Goal: Transaction & Acquisition: Book appointment/travel/reservation

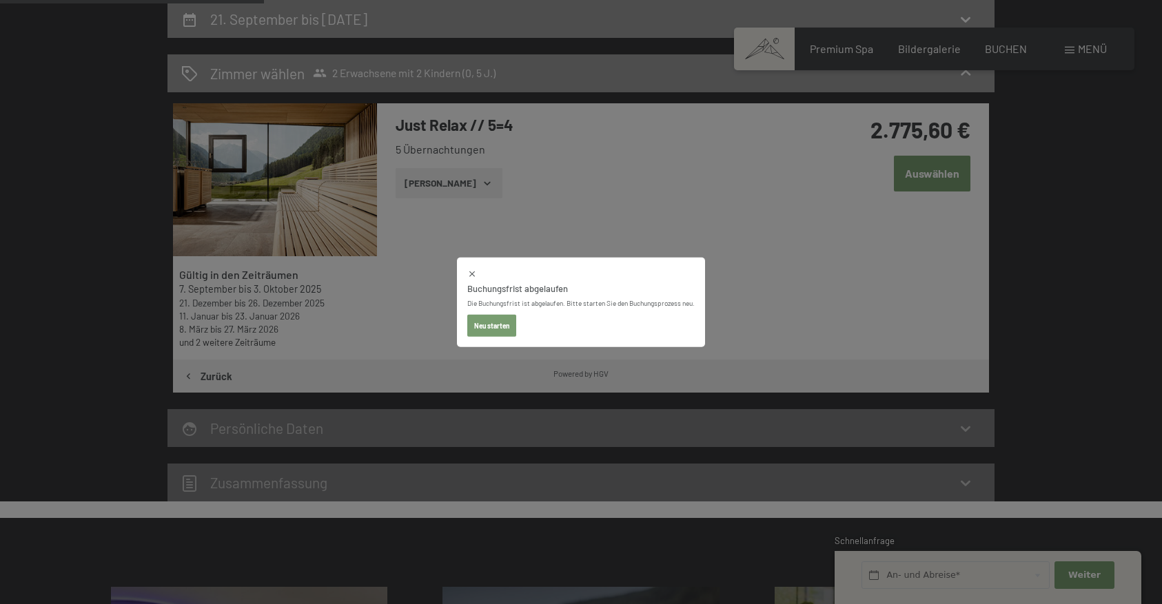
click at [476, 329] on button "Neu starten" at bounding box center [491, 326] width 49 height 22
select select "[DATE]"
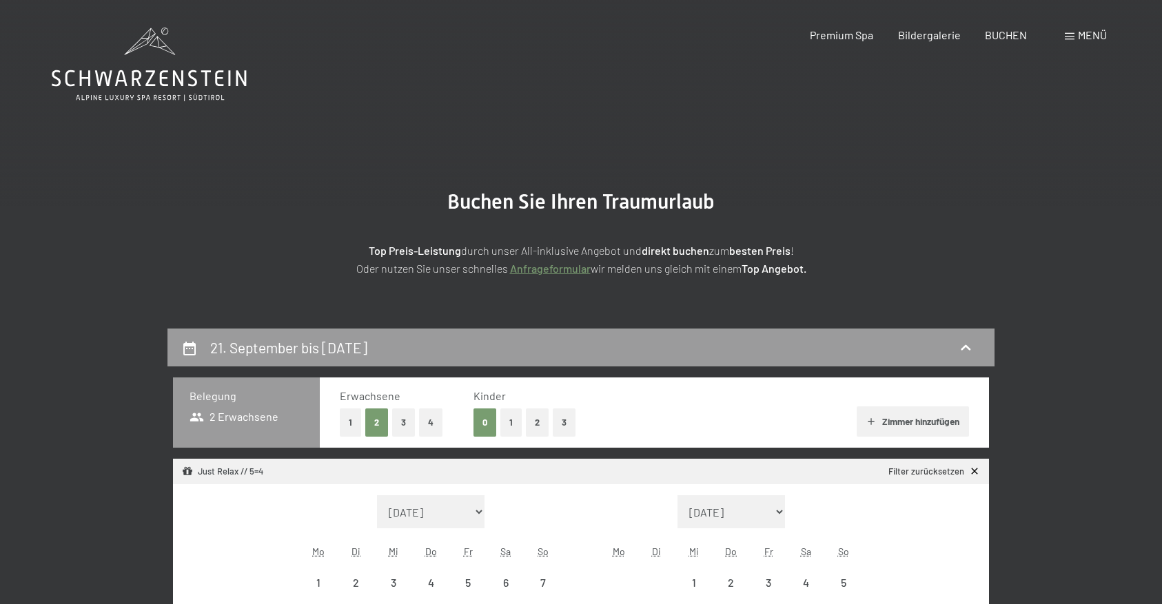
click at [148, 66] on icon at bounding box center [149, 65] width 195 height 74
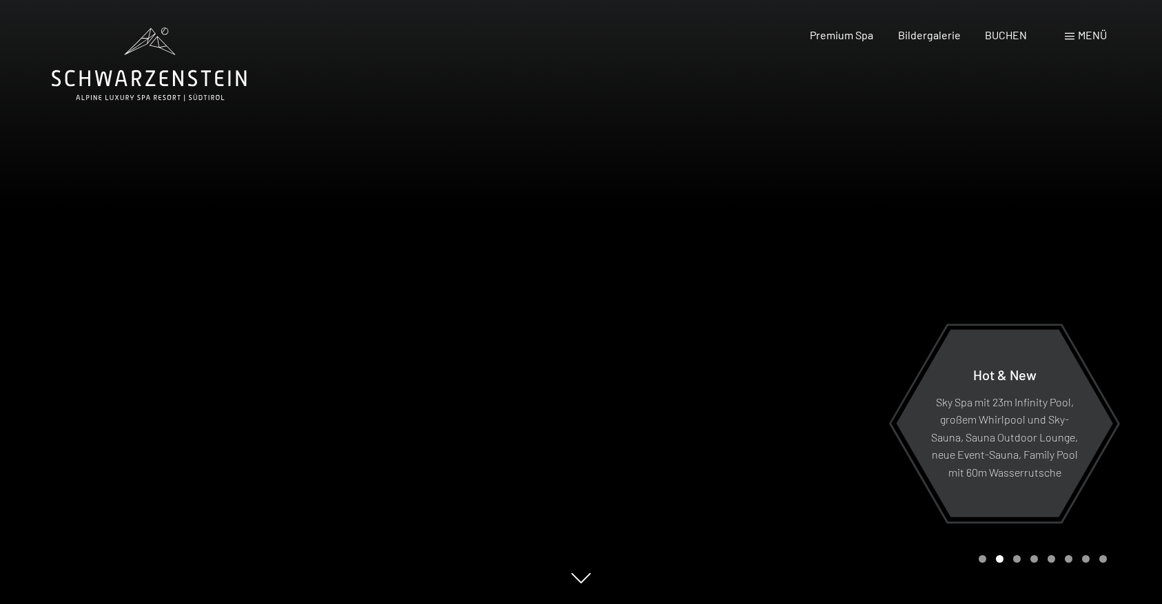
click at [1015, 245] on div at bounding box center [871, 302] width 581 height 604
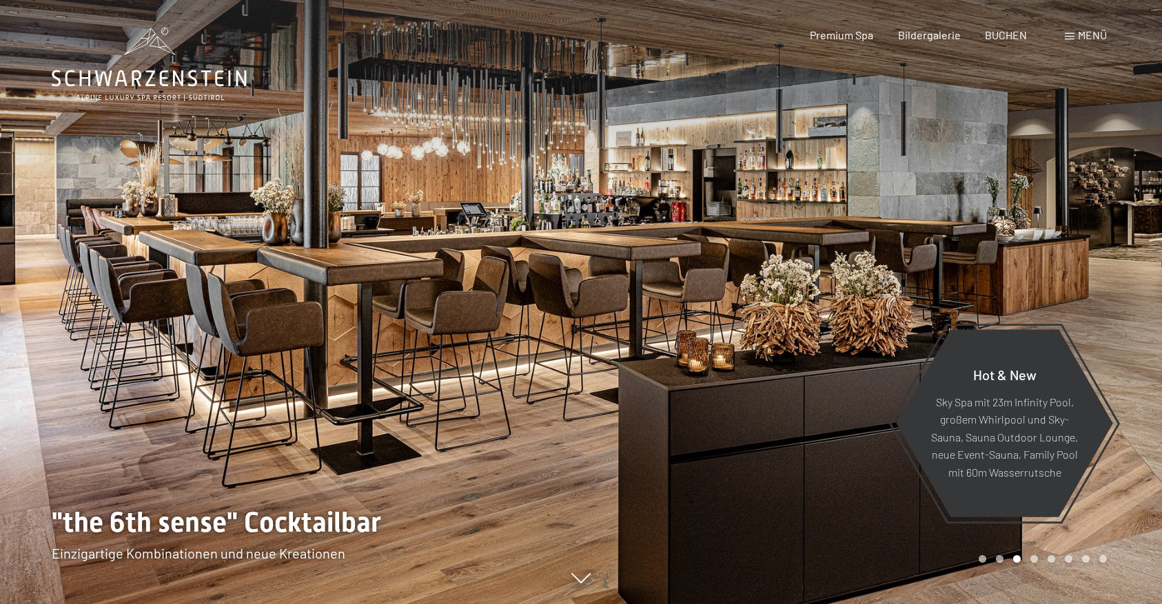
click at [1015, 245] on div at bounding box center [871, 302] width 581 height 604
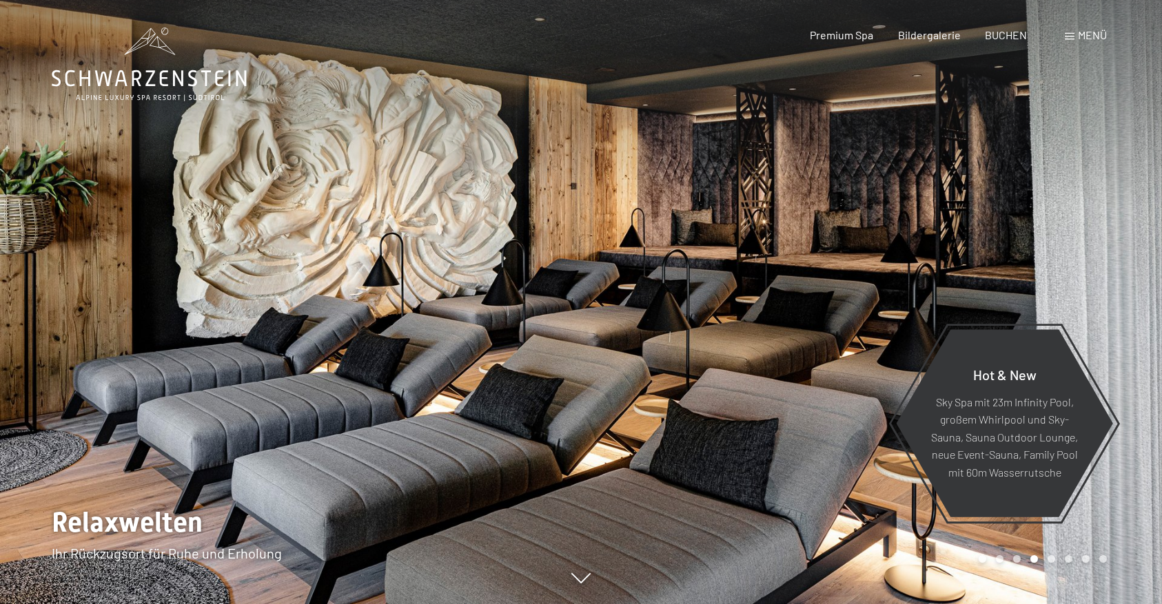
click at [1015, 245] on div at bounding box center [871, 302] width 581 height 604
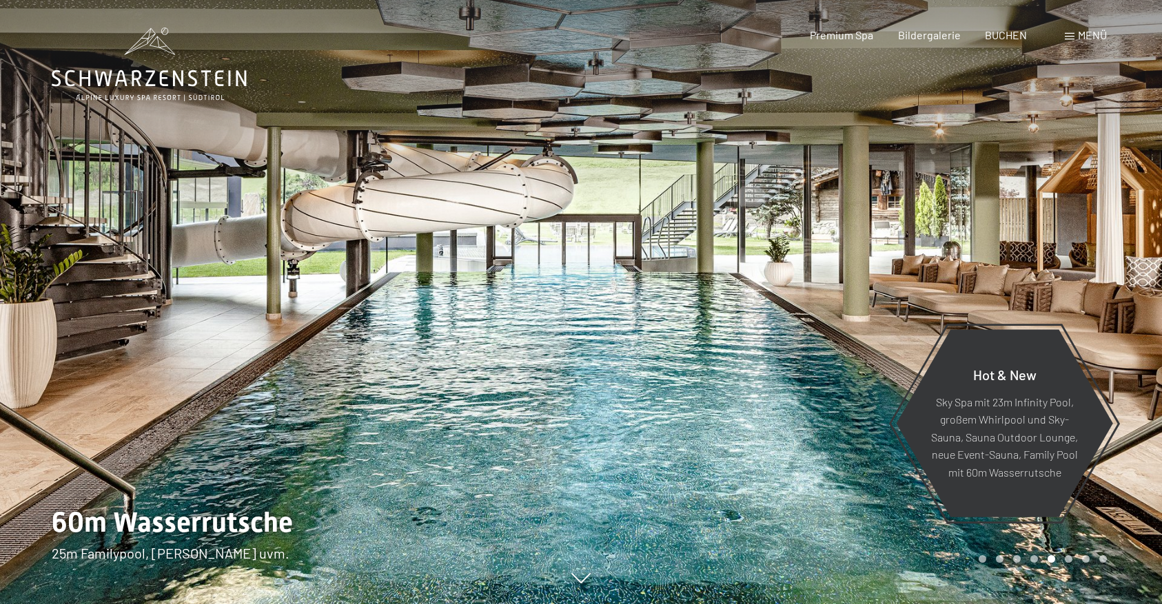
click at [1046, 231] on div at bounding box center [871, 302] width 581 height 604
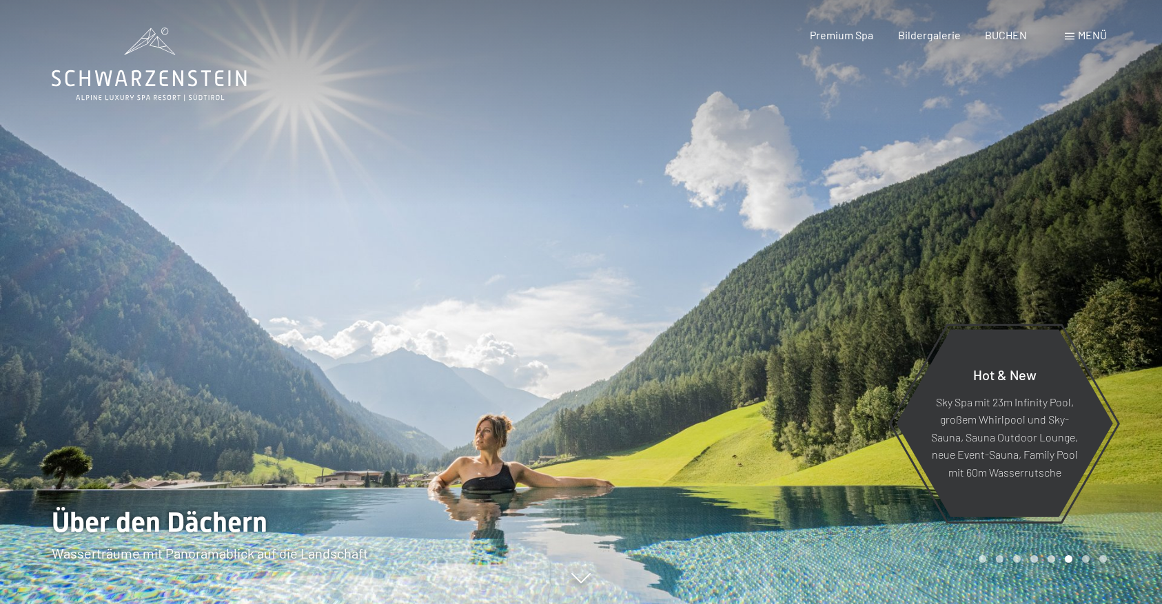
click at [1046, 231] on div at bounding box center [871, 302] width 581 height 604
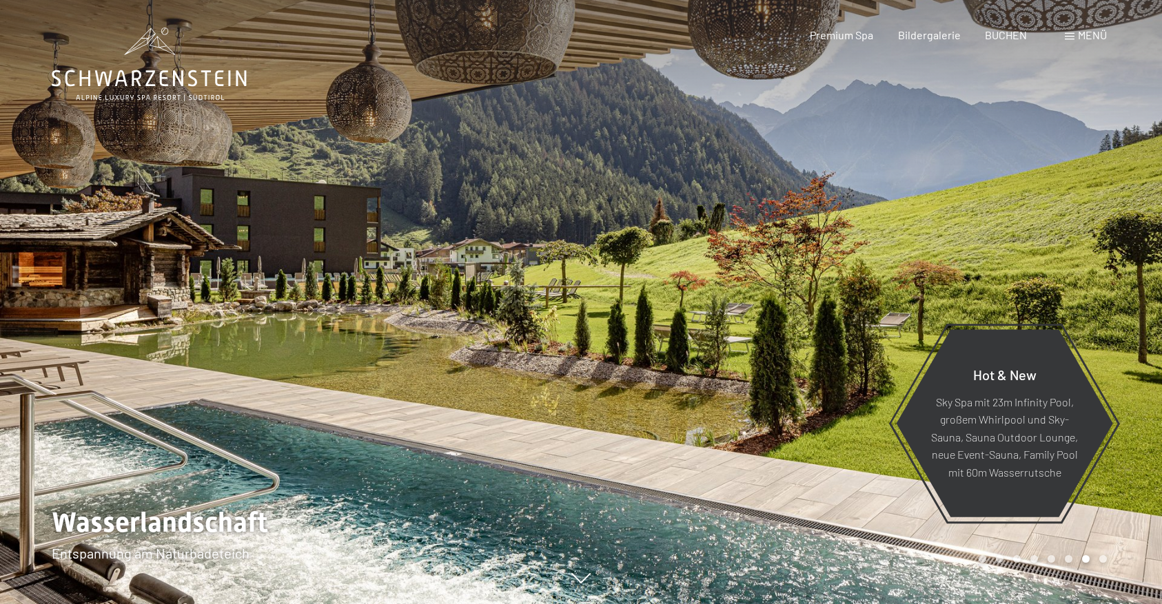
click at [1046, 231] on div at bounding box center [871, 302] width 581 height 604
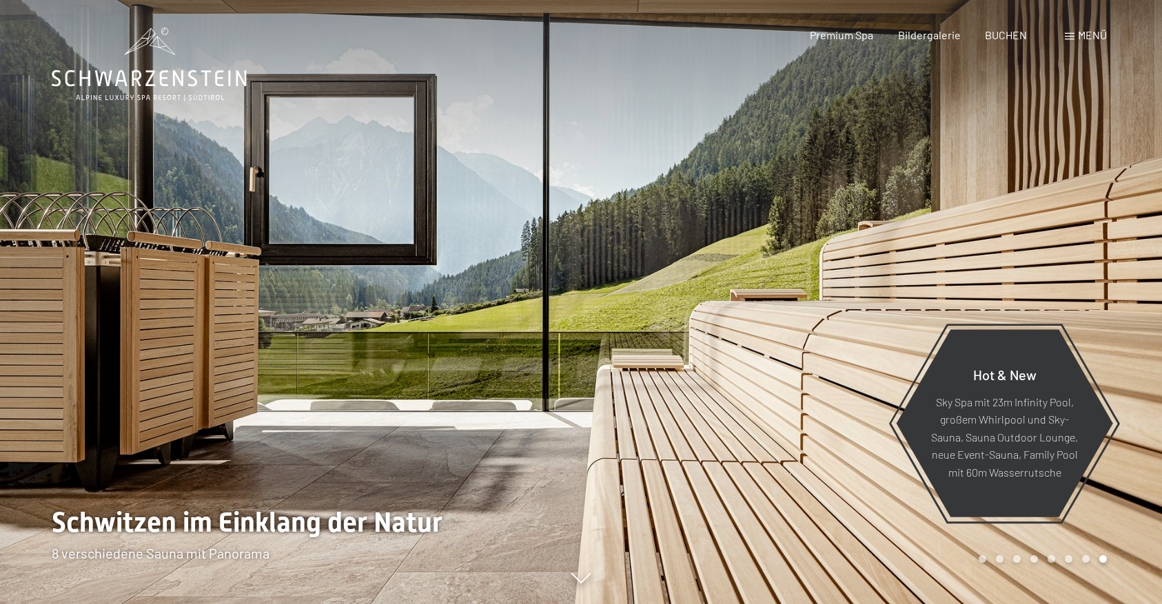
click at [1046, 231] on div at bounding box center [871, 302] width 581 height 604
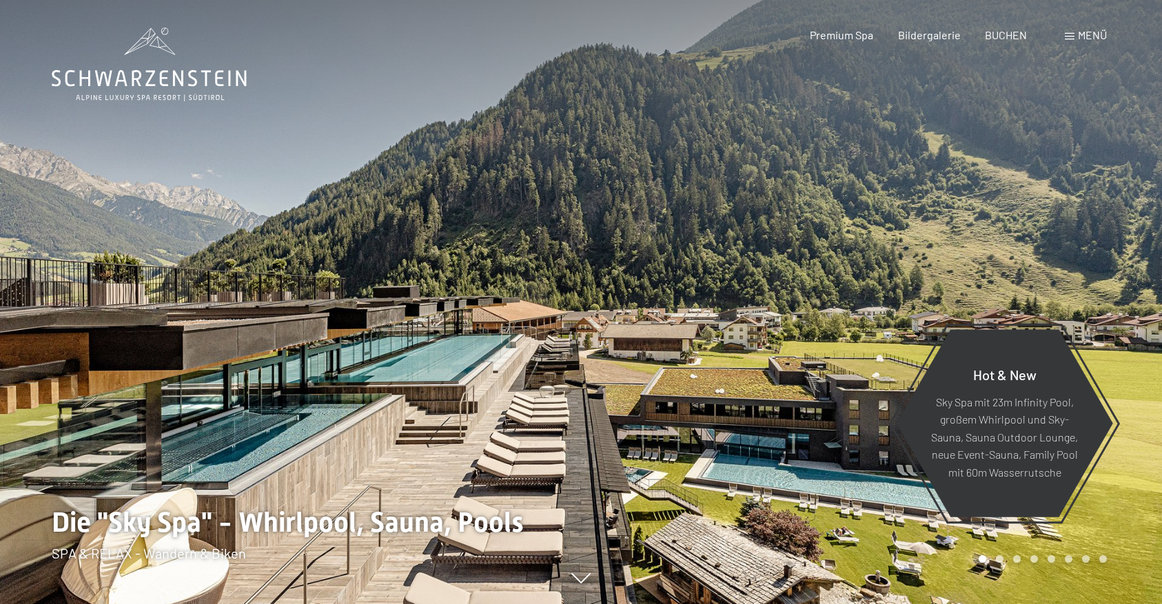
click at [1058, 144] on div at bounding box center [871, 302] width 581 height 604
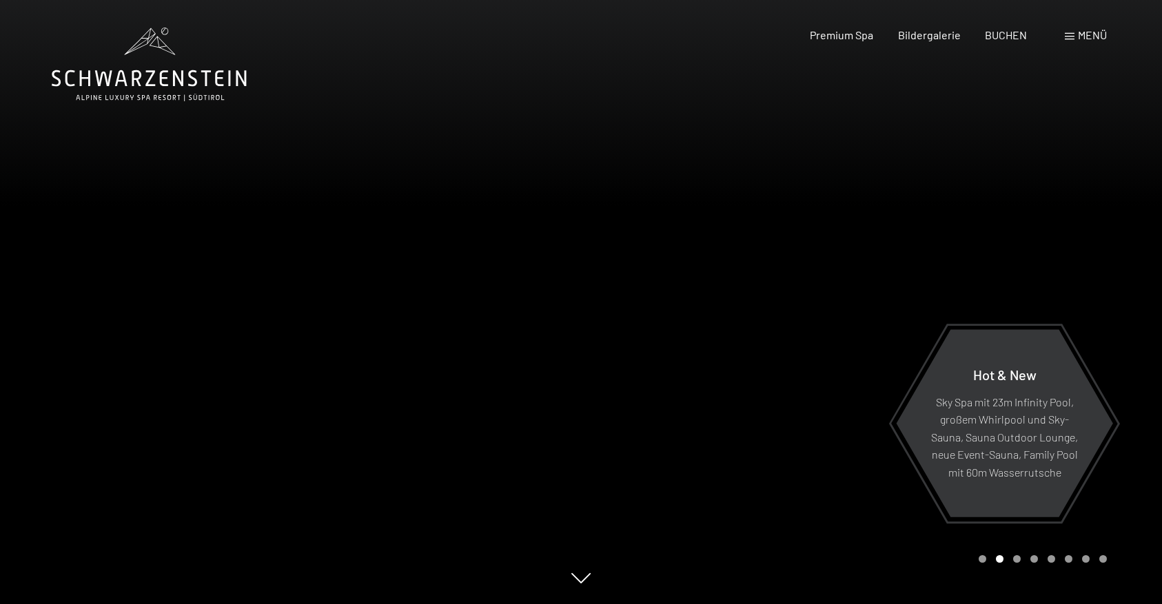
click at [1058, 144] on div at bounding box center [871, 302] width 581 height 604
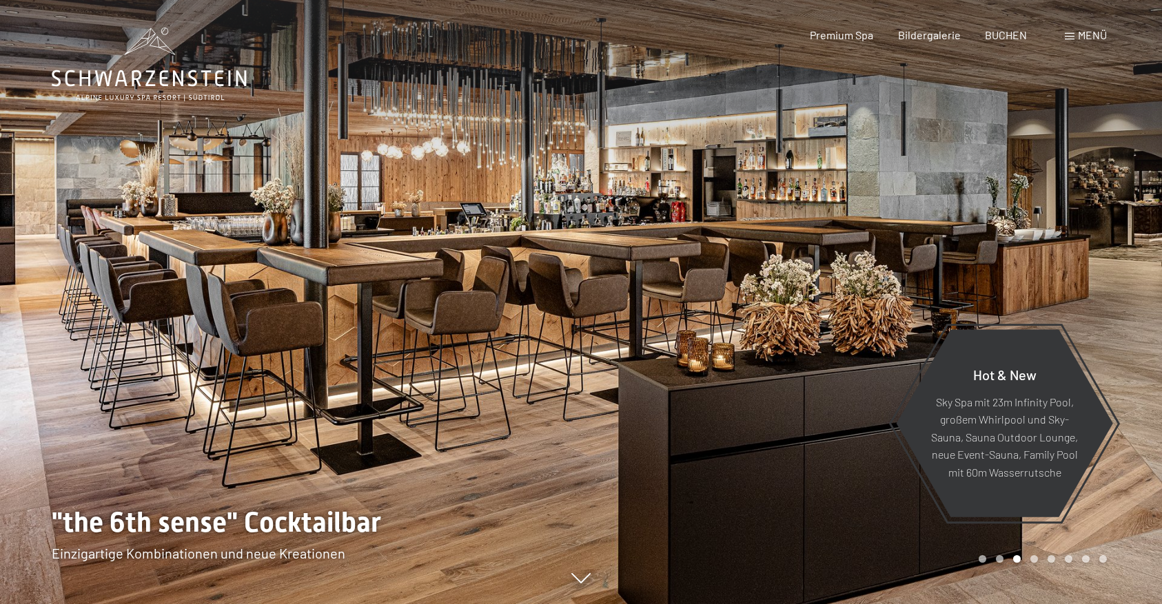
click at [1058, 144] on div at bounding box center [871, 302] width 581 height 604
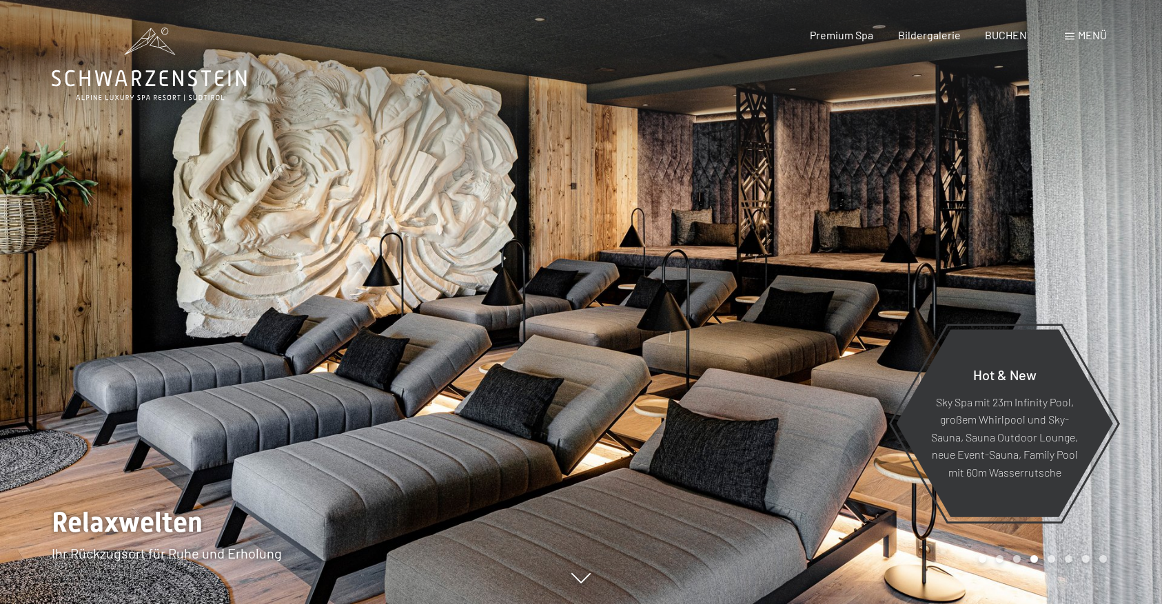
click at [1058, 144] on div at bounding box center [871, 302] width 581 height 604
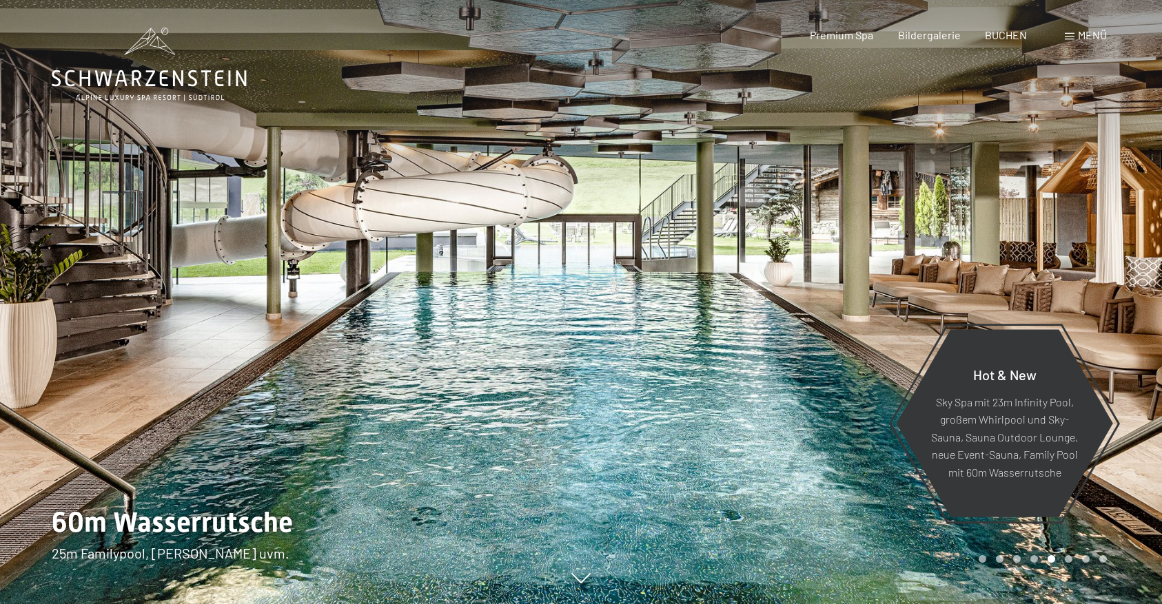
click at [1058, 144] on div at bounding box center [871, 302] width 581 height 604
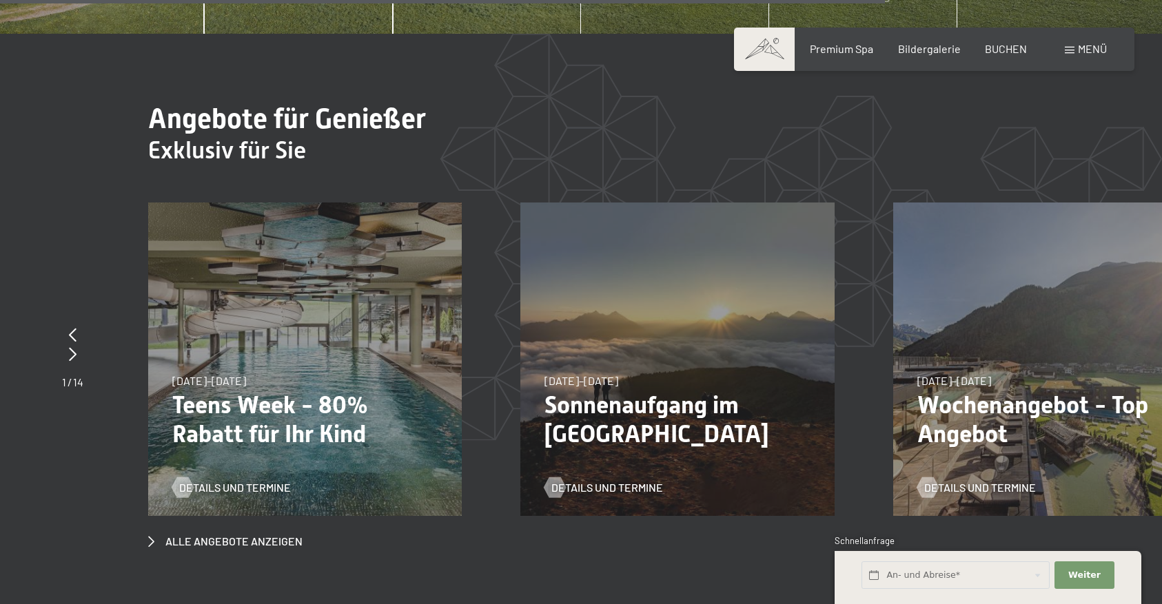
scroll to position [4965, 0]
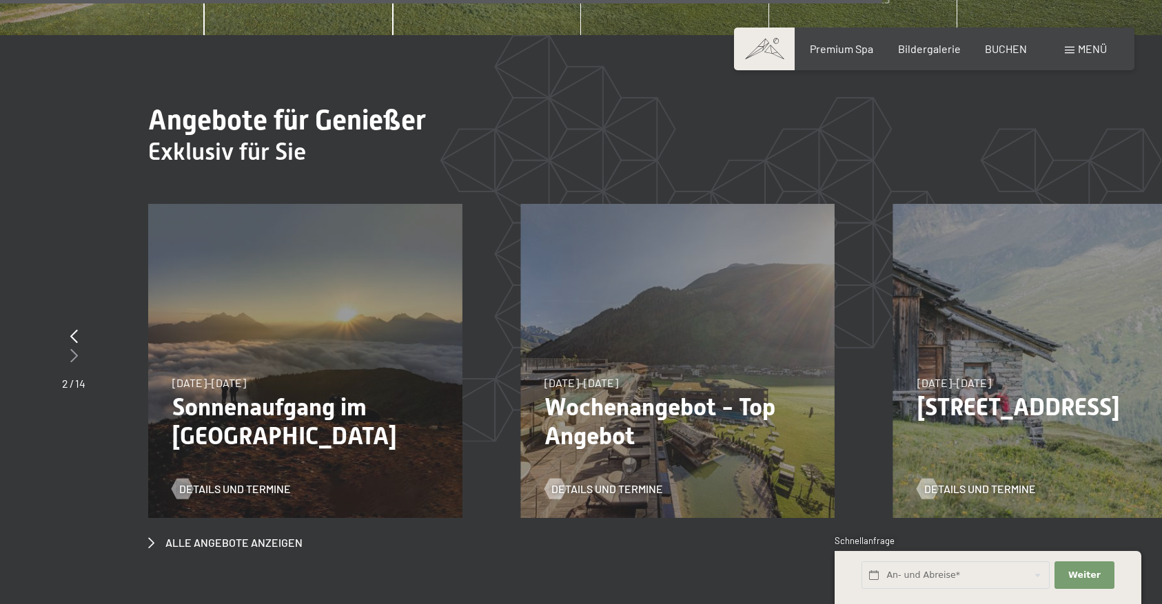
click at [75, 349] on icon at bounding box center [74, 356] width 8 height 14
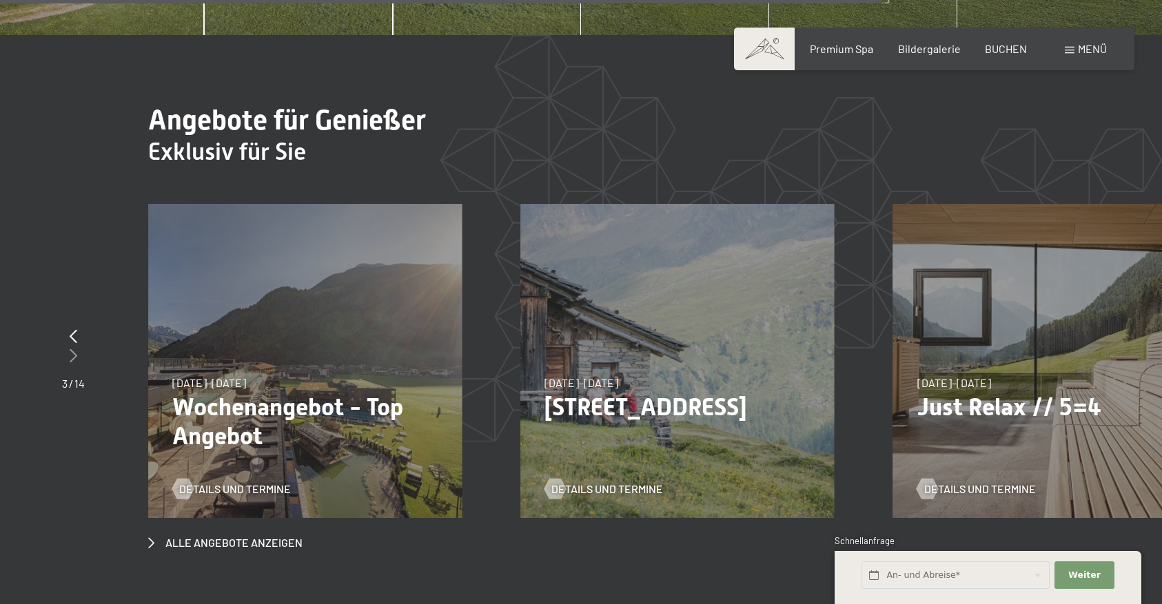
click at [75, 349] on icon at bounding box center [74, 356] width 8 height 14
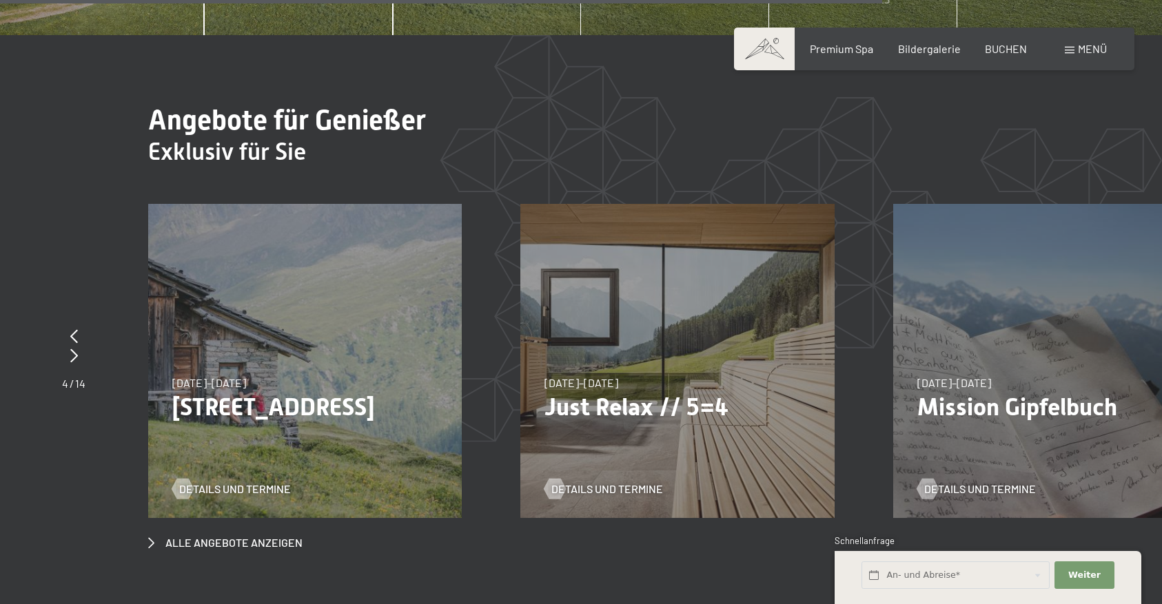
click at [570, 393] on p "Just Relax // 5=4" at bounding box center [676, 407] width 265 height 29
click at [592, 482] on span "Details und Termine" at bounding box center [621, 489] width 112 height 15
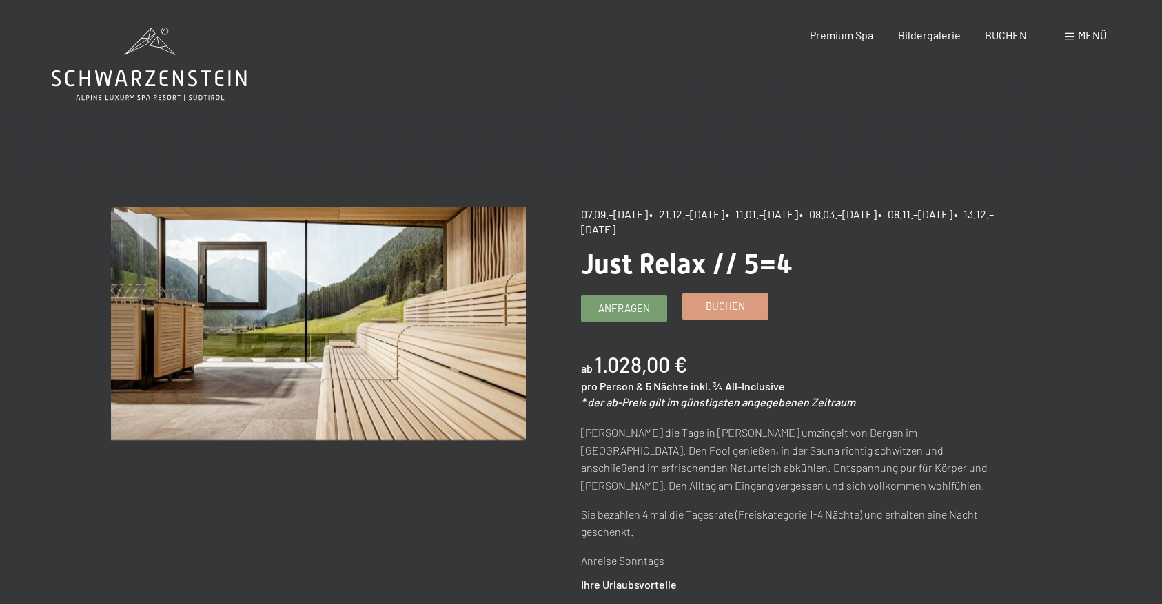
click at [715, 317] on link "Buchen" at bounding box center [725, 307] width 85 height 26
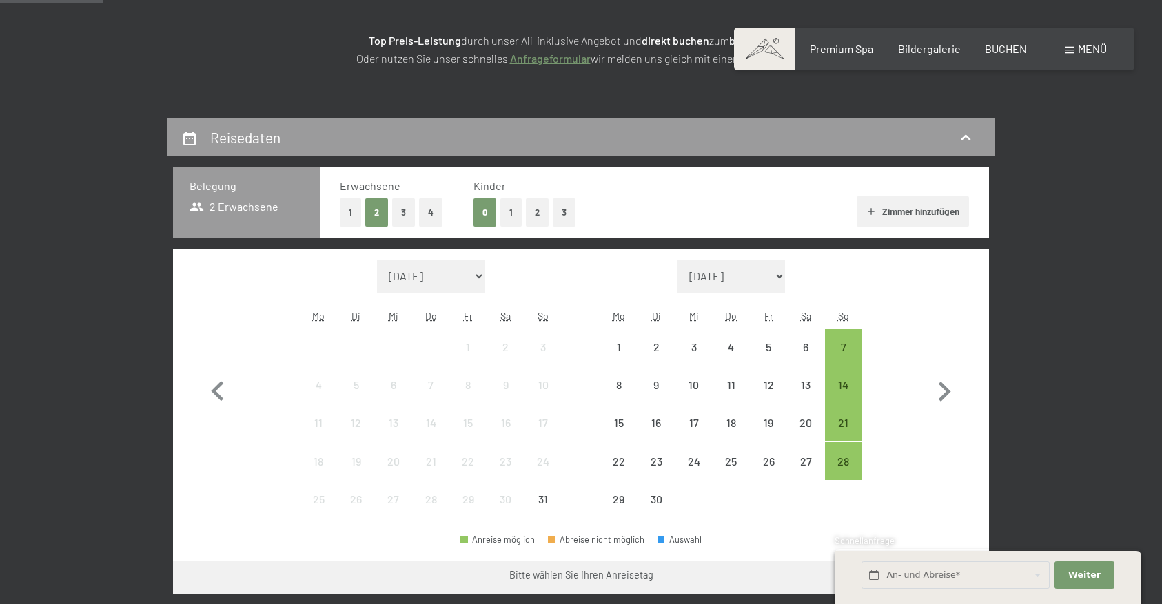
select select "2025-09-01"
select select "2025-10-01"
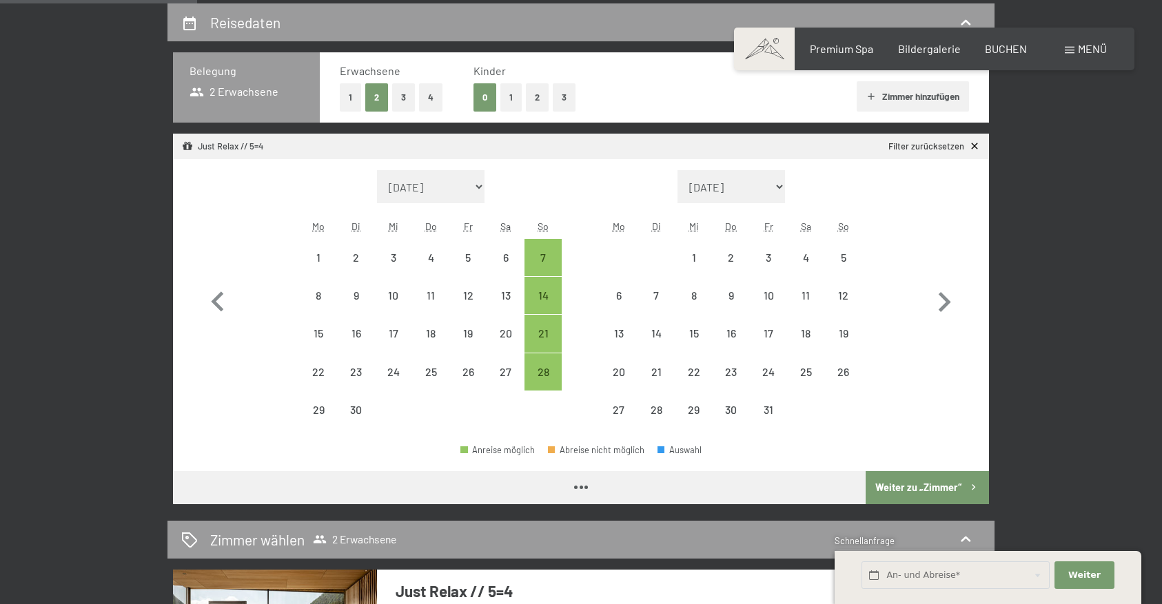
select select "2025-09-01"
select select "2025-10-01"
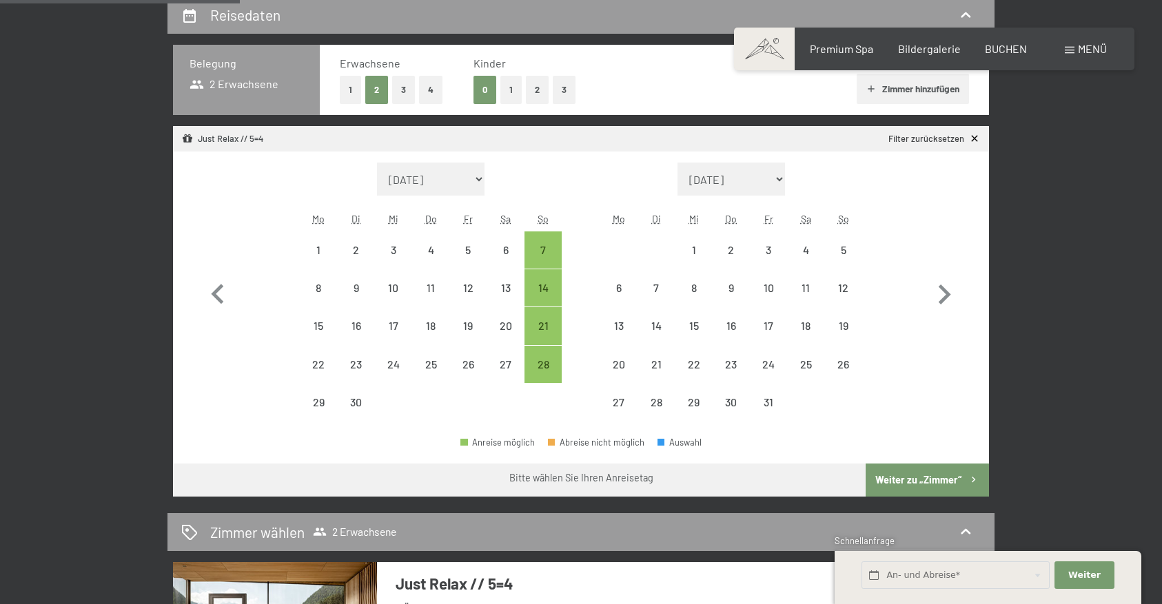
click at [540, 85] on button "2" at bounding box center [537, 90] width 23 height 28
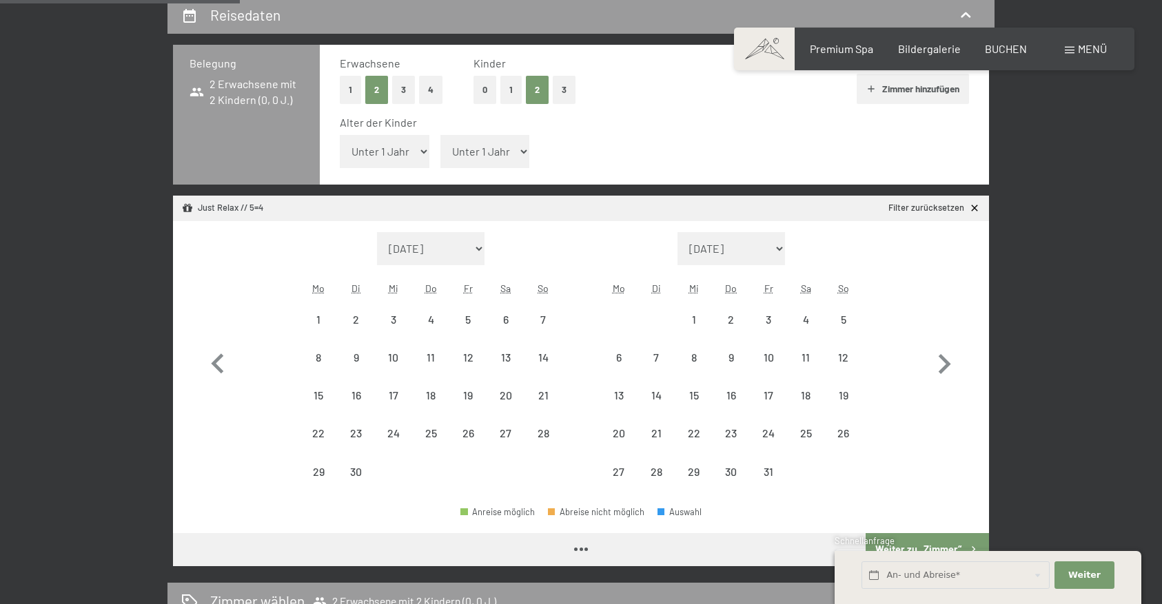
select select "2025-09-01"
select select "2025-10-01"
click at [482, 146] on select "Unter 1 Jahr 1 Jahr 2 Jahre 3 Jahre 4 Jahre 5 Jahre 6 Jahre 7 Jahre 8 Jahre 9 J…" at bounding box center [485, 151] width 90 height 33
select select "5"
select select "2025-09-01"
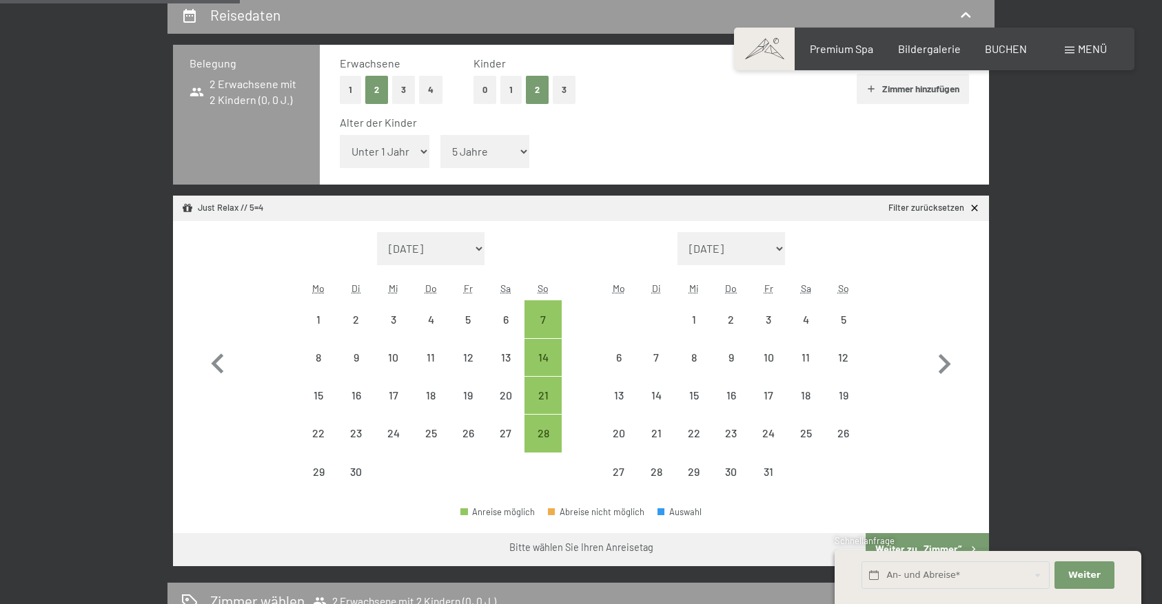
select select "2025-10-01"
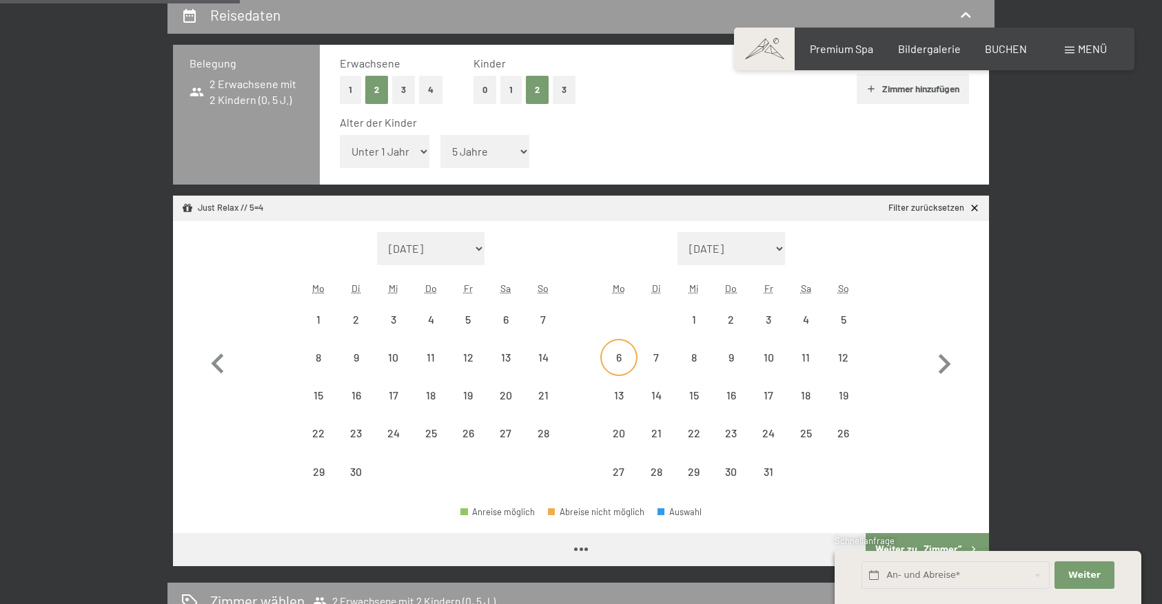
select select "2025-09-01"
select select "2025-10-01"
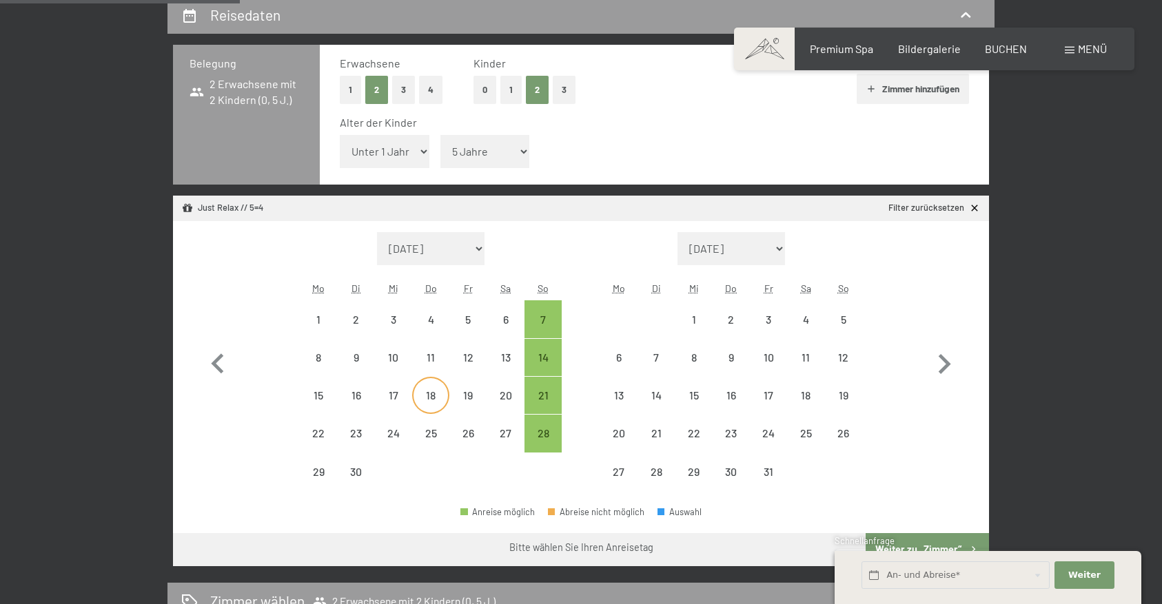
click at [442, 389] on div "18" at bounding box center [431, 395] width 34 height 34
select select "2025-09-01"
select select "2025-10-01"
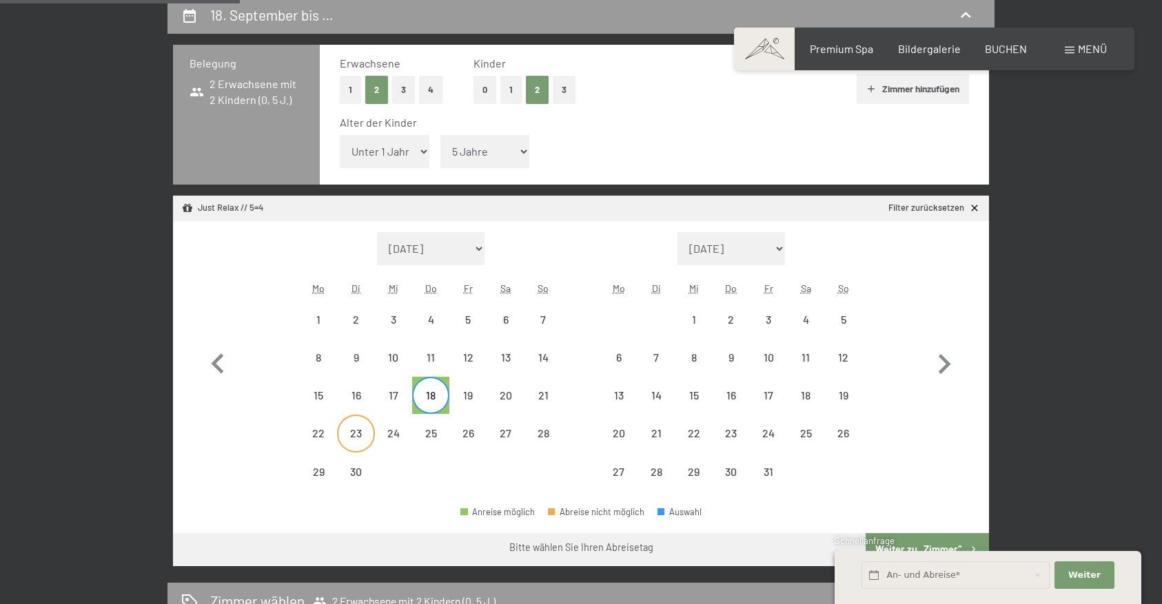
click at [358, 436] on div "23" at bounding box center [355, 445] width 34 height 34
select select "2025-09-01"
select select "2025-10-01"
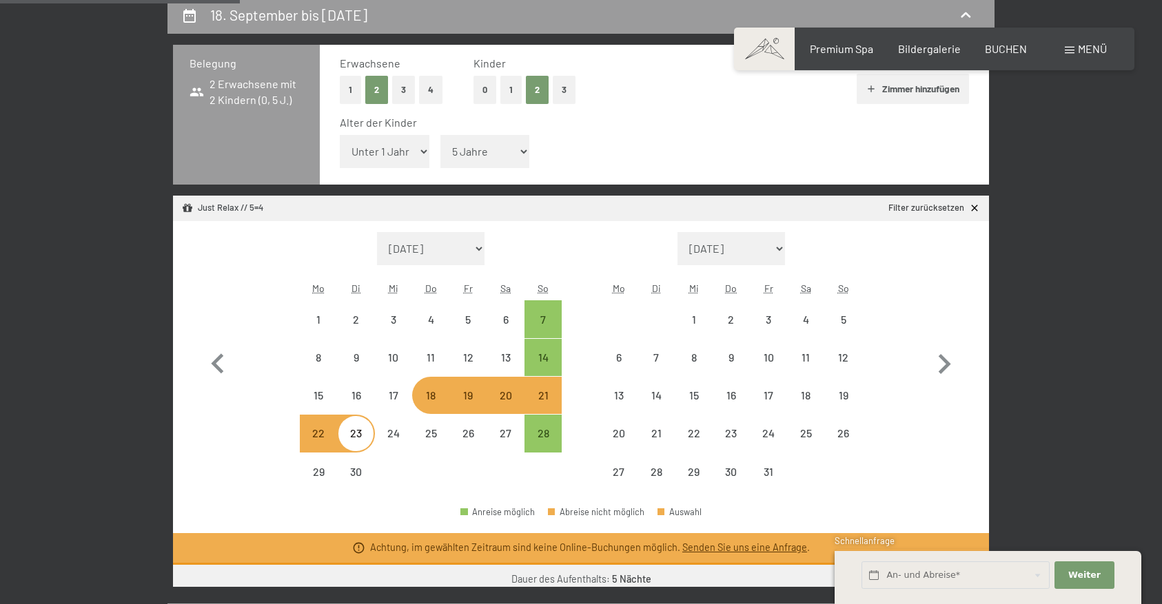
select select "2025-09-01"
select select "2025-10-01"
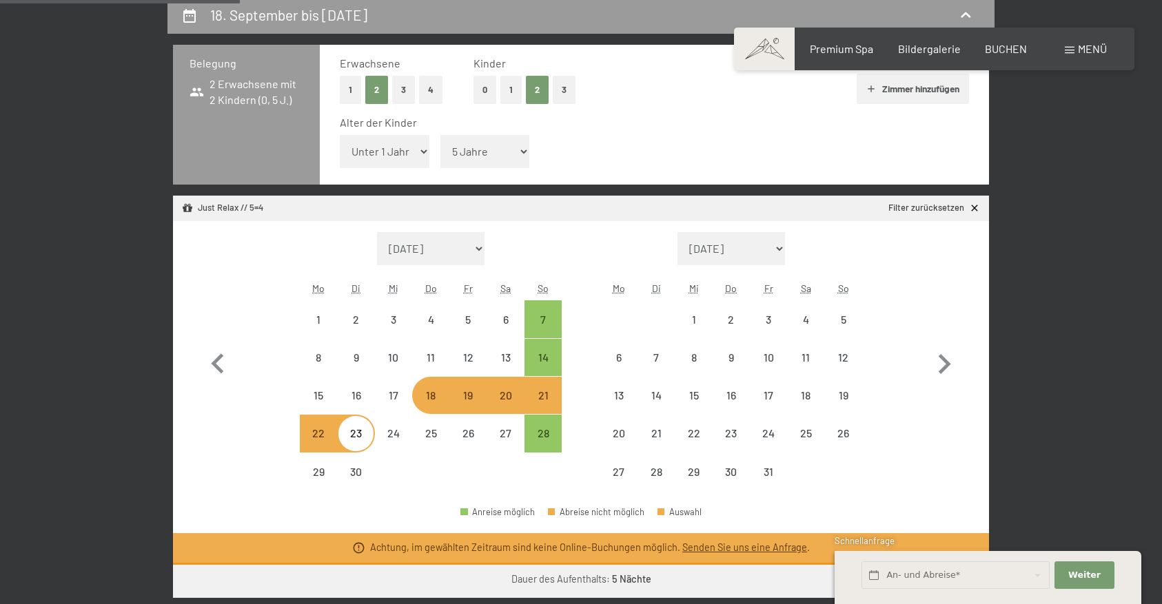
click at [537, 401] on div "21" at bounding box center [543, 407] width 34 height 34
select select "2025-09-01"
select select "2025-10-01"
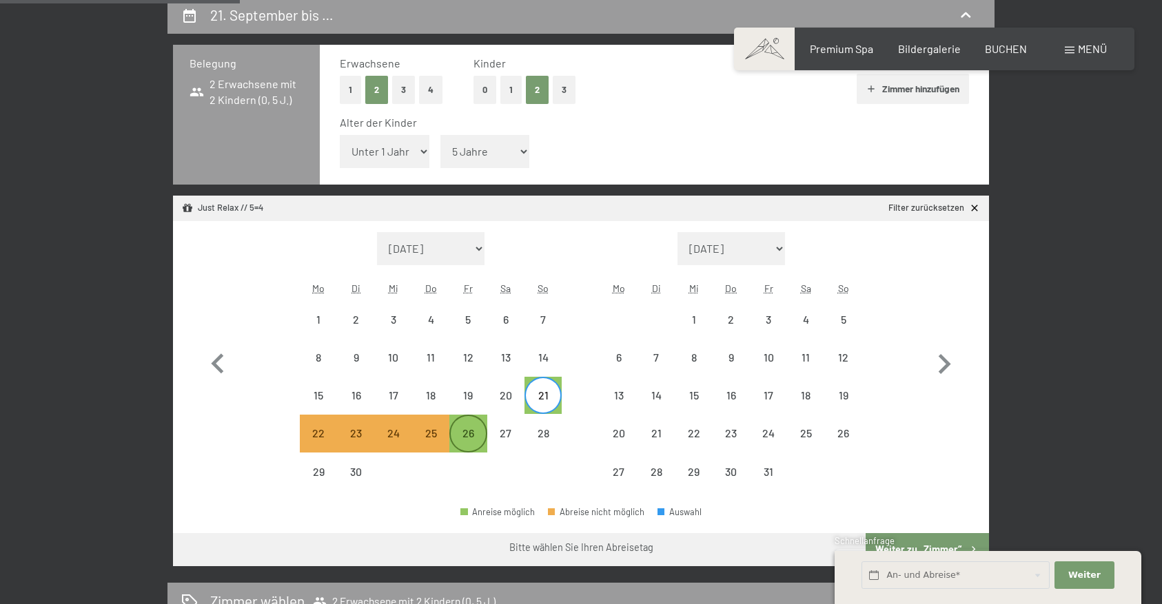
click at [462, 441] on div "26" at bounding box center [468, 445] width 34 height 34
select select "2025-09-01"
select select "2025-10-01"
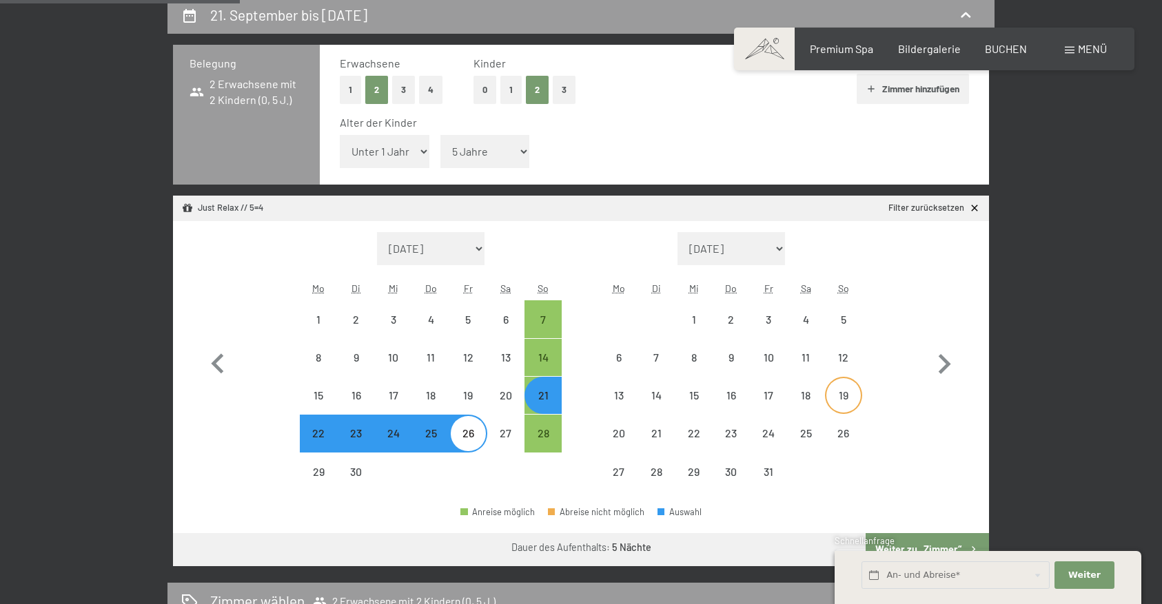
select select "2025-09-01"
select select "2025-10-01"
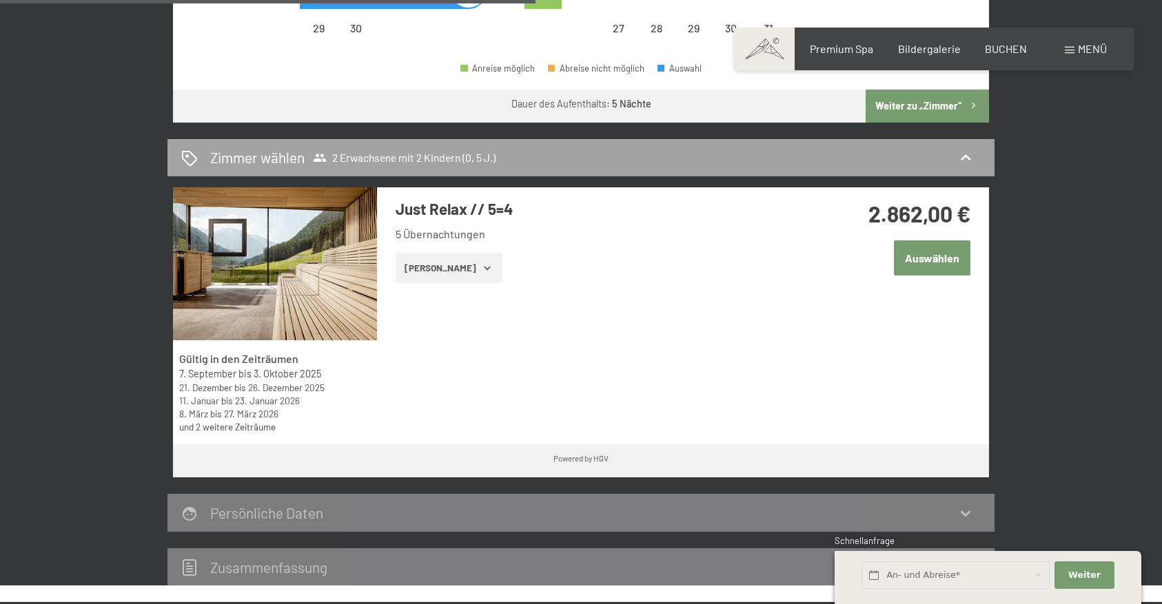
scroll to position [776, 0]
